Goal: Information Seeking & Learning: Learn about a topic

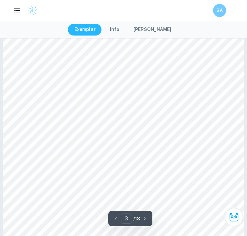
scroll to position [745, 0]
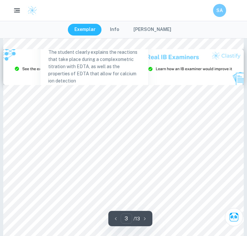
type input "2"
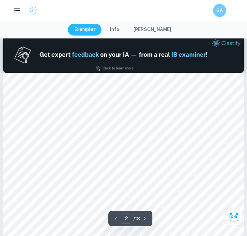
scroll to position [312, 0]
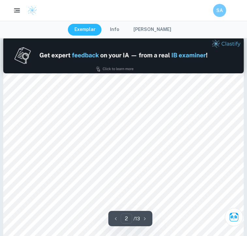
click at [133, 168] on div at bounding box center [152, 171] width 52 height 24
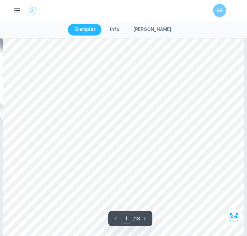
scroll to position [79, 0]
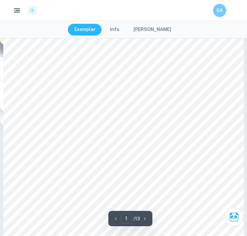
click at [155, 57] on div "Correct Criterion A Choice of the topic and research question is well-justified…" at bounding box center [153, 127] width 108 height 140
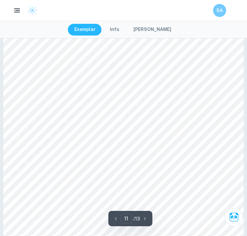
scroll to position [3331, 0]
type input "9"
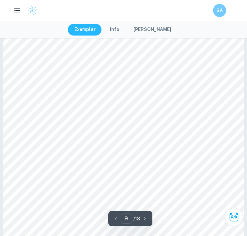
scroll to position [2695, 0]
